Goal: Task Accomplishment & Management: Manage account settings

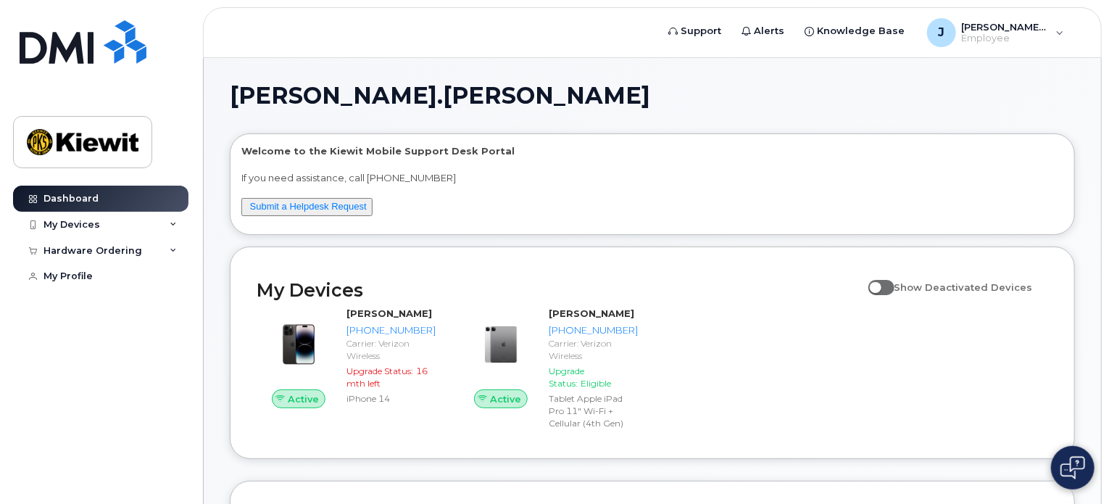
click at [892, 276] on label "Show Deactivated Devices" at bounding box center [950, 287] width 164 height 28
click at [880, 276] on input "Show Deactivated Devices" at bounding box center [874, 279] width 12 height 12
checkbox input "true"
click at [146, 220] on div "My Devices" at bounding box center [100, 225] width 175 height 26
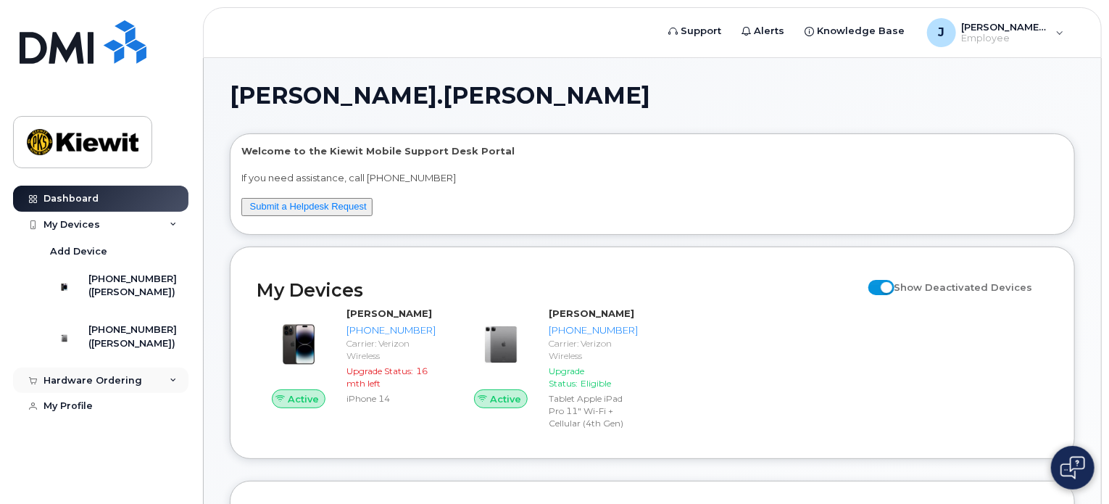
click at [142, 393] on div "Hardware Ordering" at bounding box center [100, 380] width 175 height 26
click at [112, 407] on link "My Orders" at bounding box center [113, 407] width 150 height 28
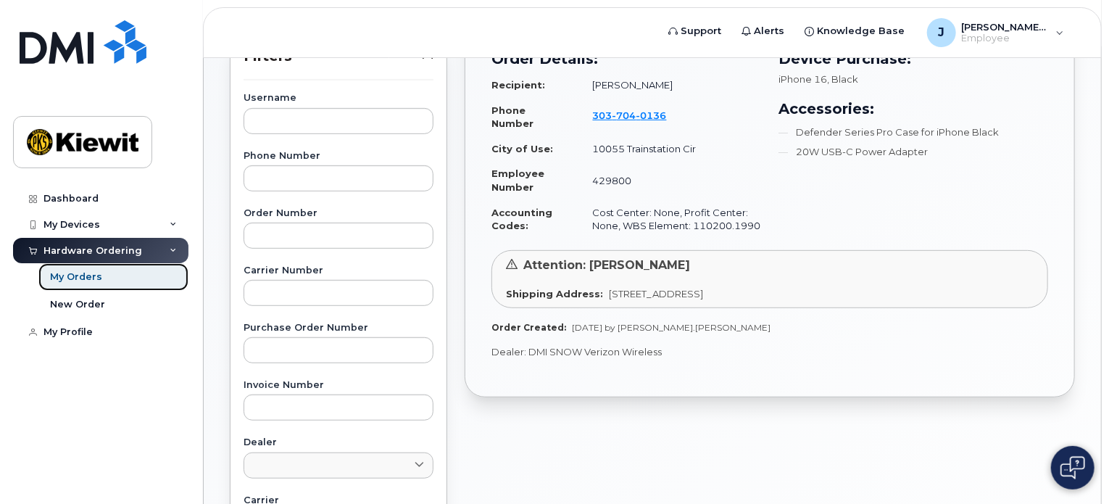
scroll to position [290, 0]
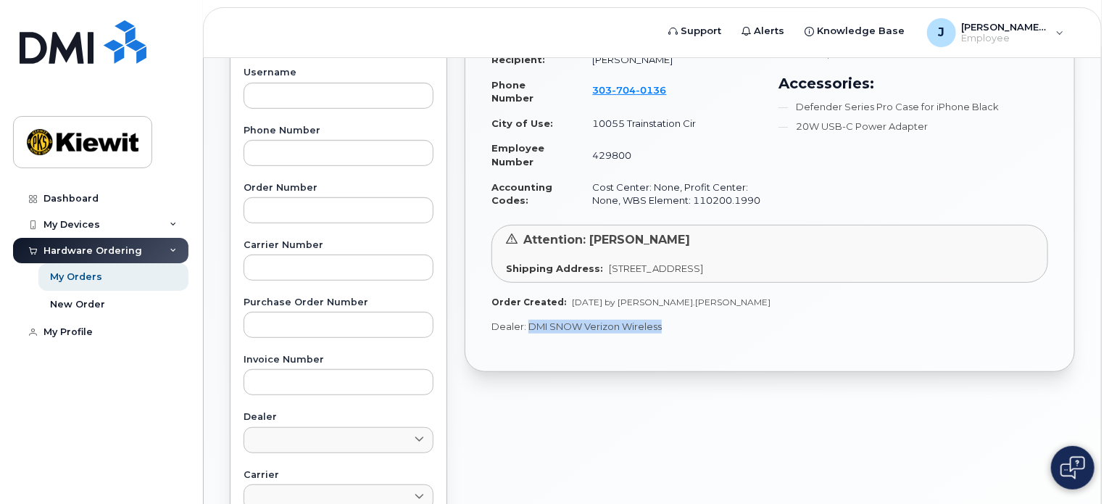
drag, startPoint x: 525, startPoint y: 327, endPoint x: 667, endPoint y: 329, distance: 141.3
click at [667, 329] on p "Dealer: DMI SNOW Verizon Wireless" at bounding box center [769, 327] width 557 height 14
copy p "DMI SNOW Verizon Wireless"
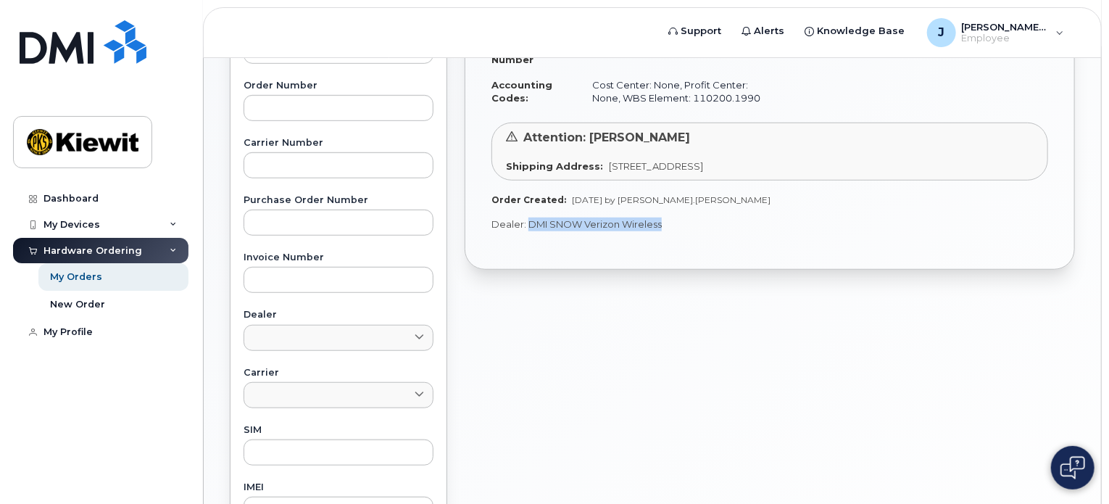
scroll to position [0, 0]
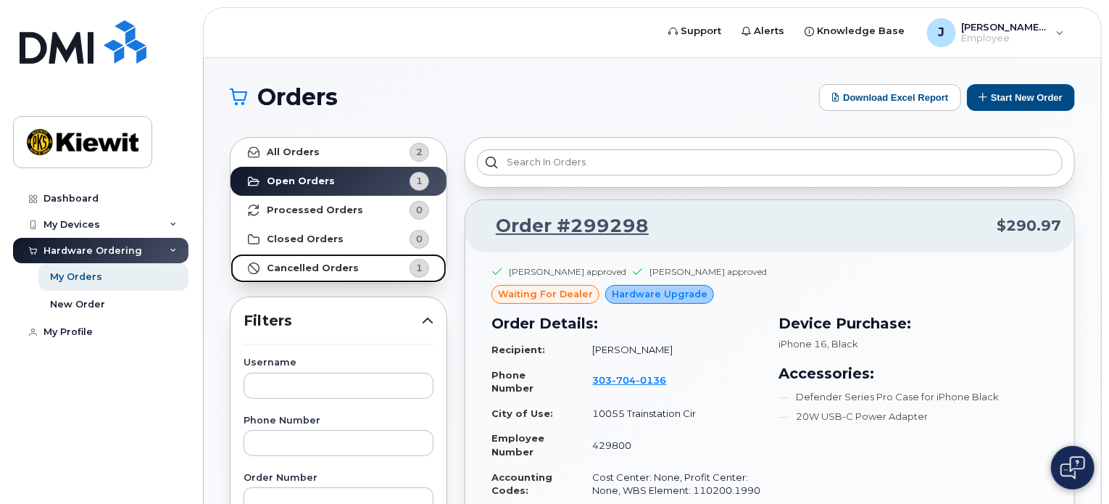
click at [364, 264] on link "Cancelled Orders 1" at bounding box center [338, 268] width 216 height 29
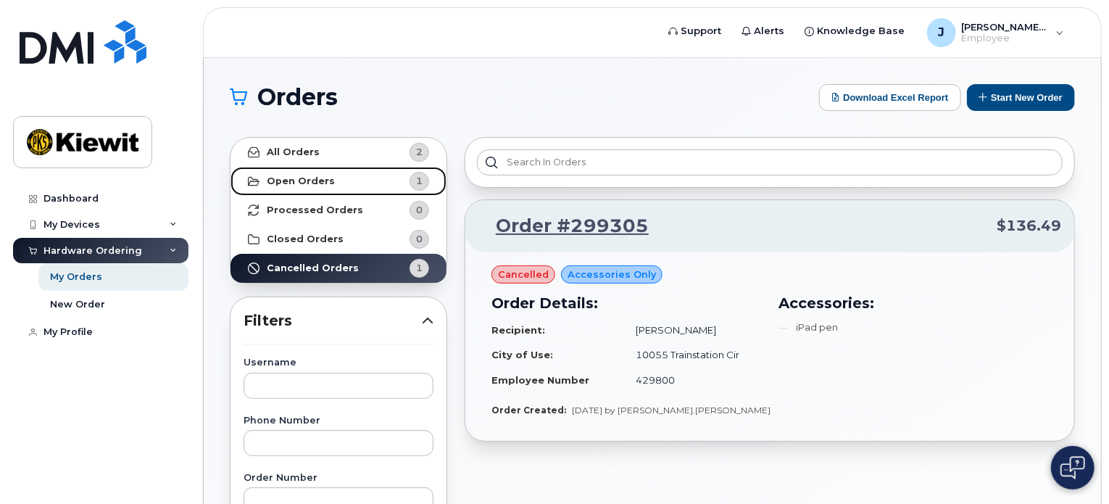
click at [383, 182] on link "Open Orders 1" at bounding box center [338, 181] width 216 height 29
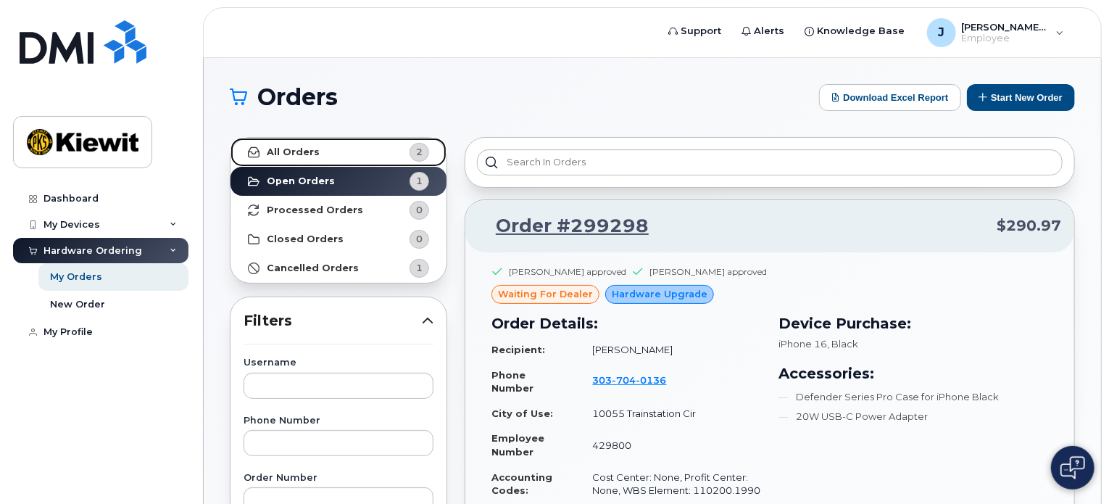
click at [402, 151] on span "2" at bounding box center [407, 152] width 43 height 19
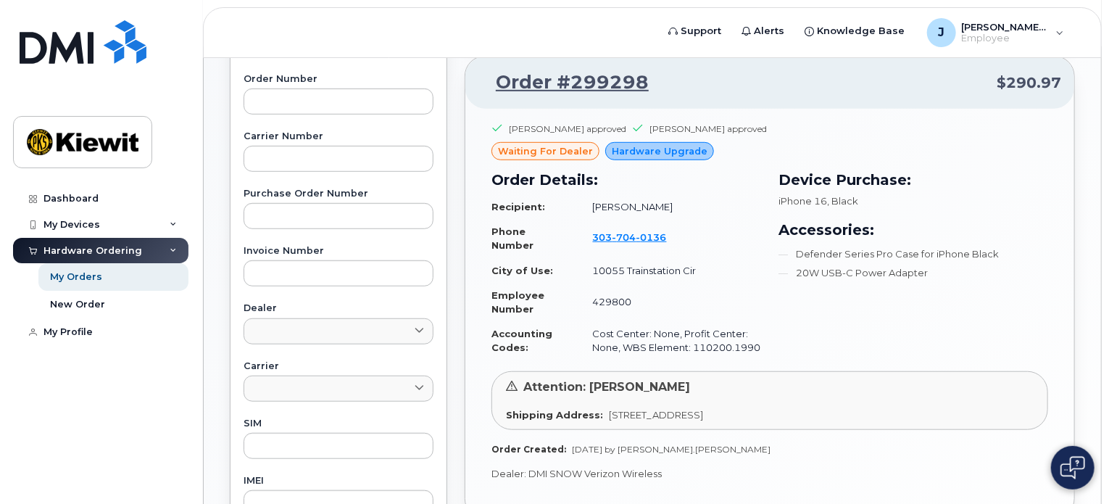
scroll to position [435, 0]
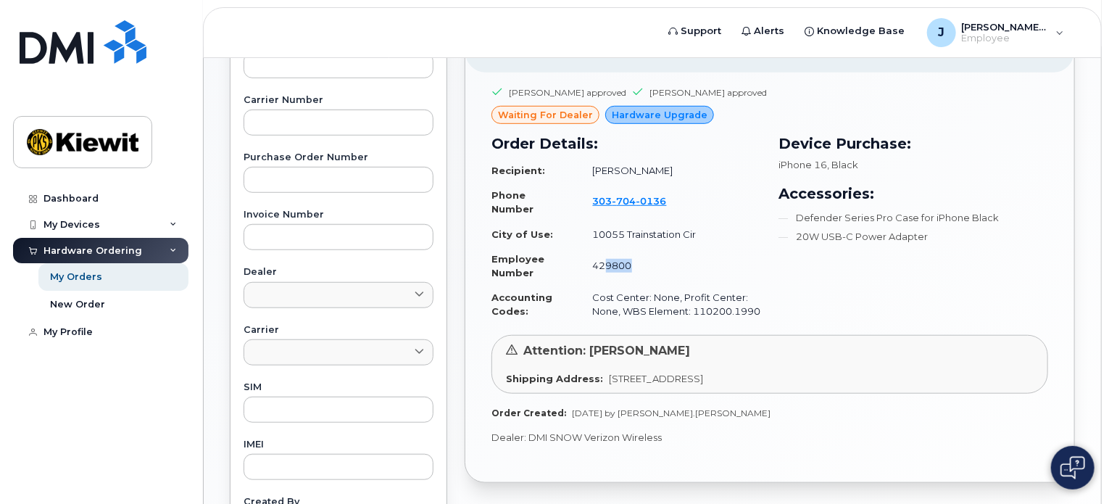
drag, startPoint x: 600, startPoint y: 268, endPoint x: 733, endPoint y: 272, distance: 133.4
click at [733, 272] on td "429800" at bounding box center [670, 265] width 181 height 38
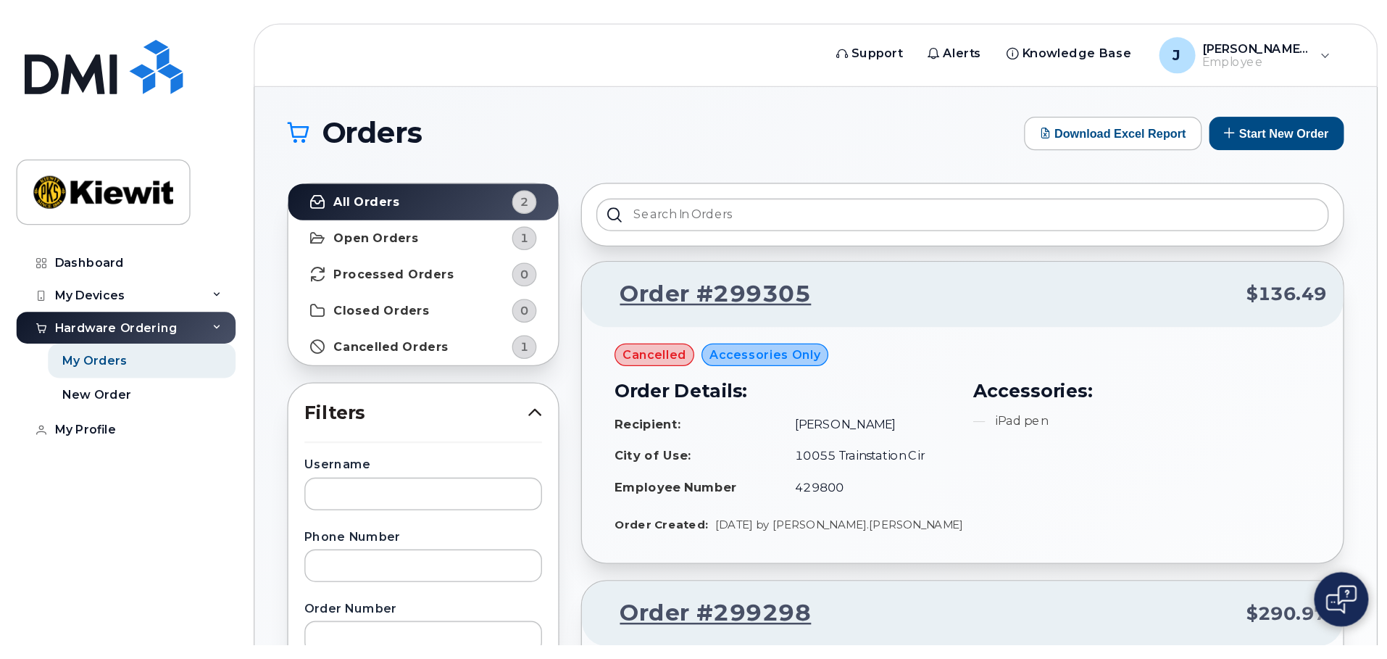
scroll to position [0, 0]
